Goal: Information Seeking & Learning: Learn about a topic

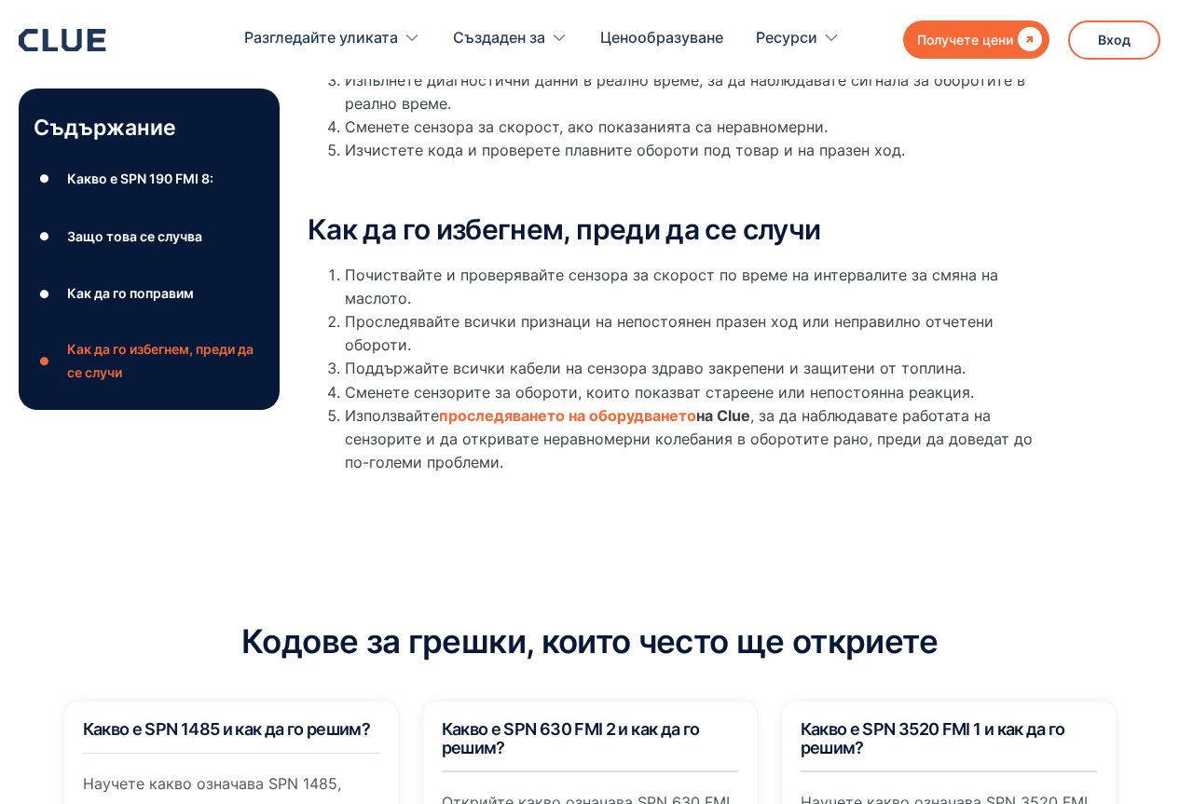
scroll to position [932, 0]
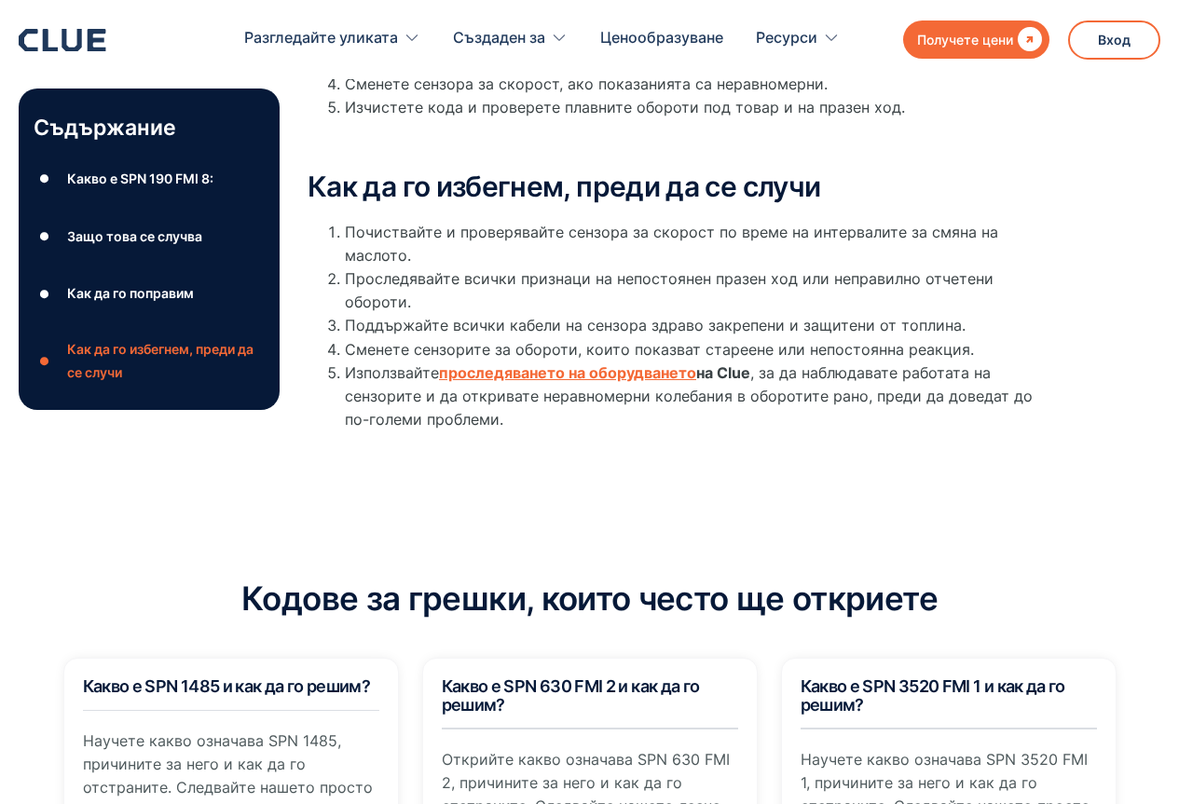
click at [606, 371] on font "проследяването на оборудването" at bounding box center [567, 372] width 257 height 19
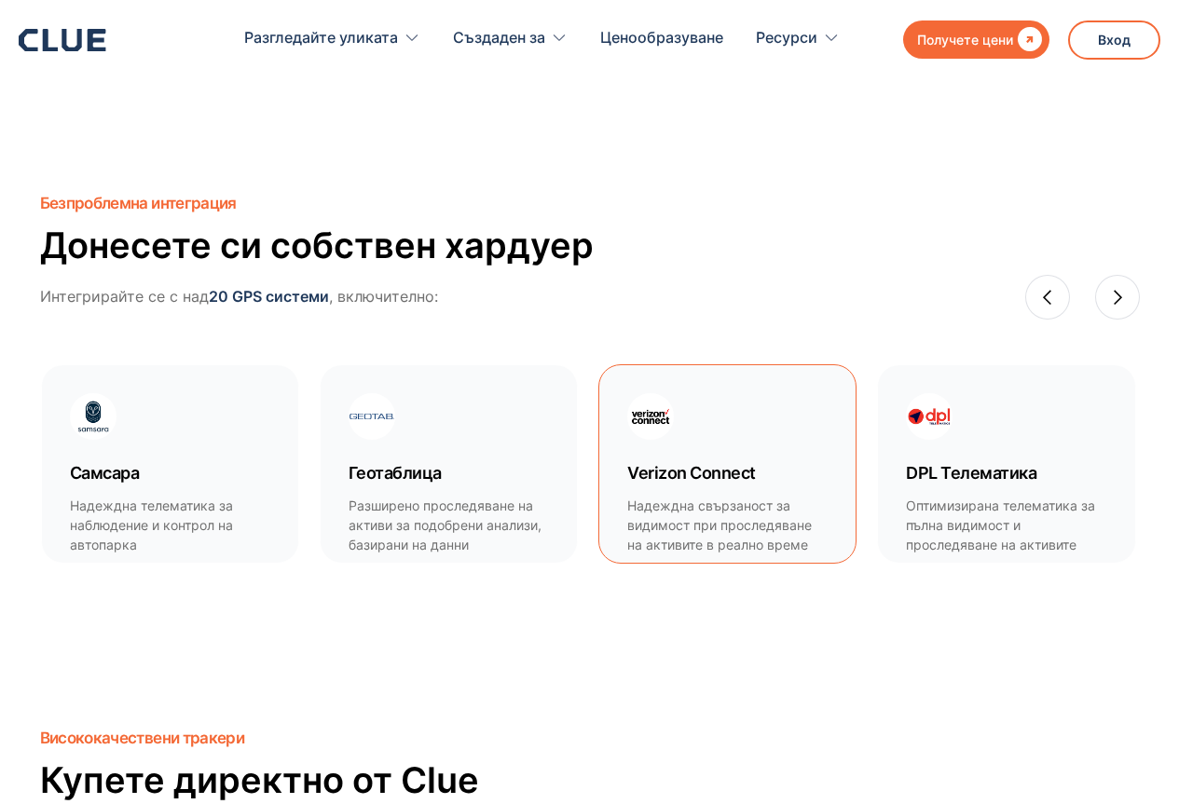
click at [711, 471] on font "Verizon Connect" at bounding box center [691, 473] width 129 height 20
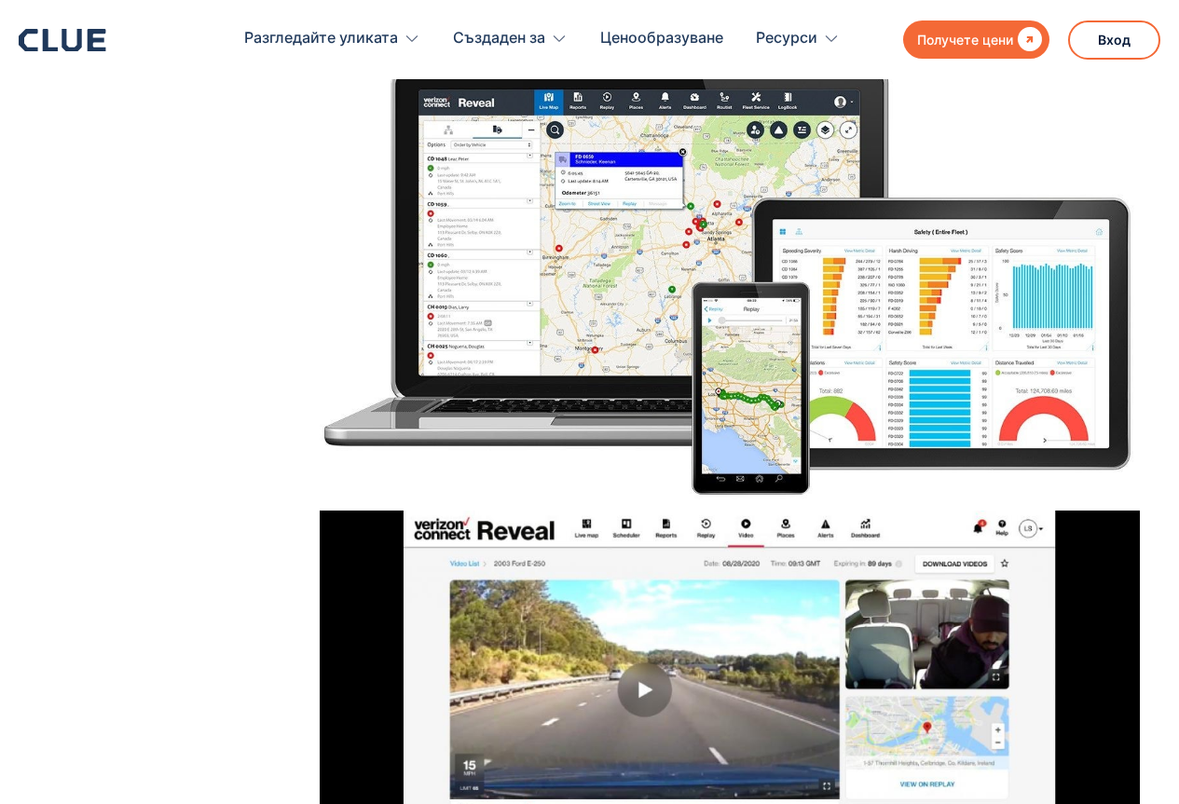
scroll to position [1956, 0]
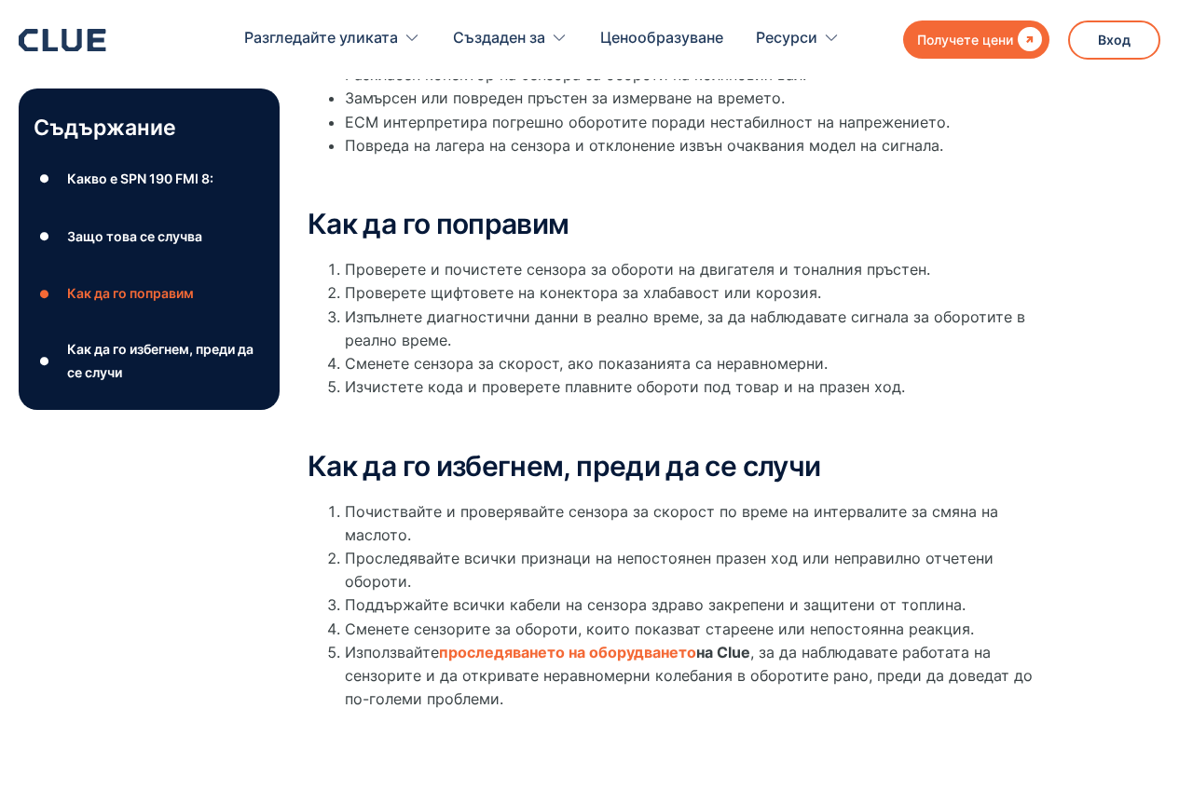
scroll to position [505, 0]
